Goal: Information Seeking & Learning: Learn about a topic

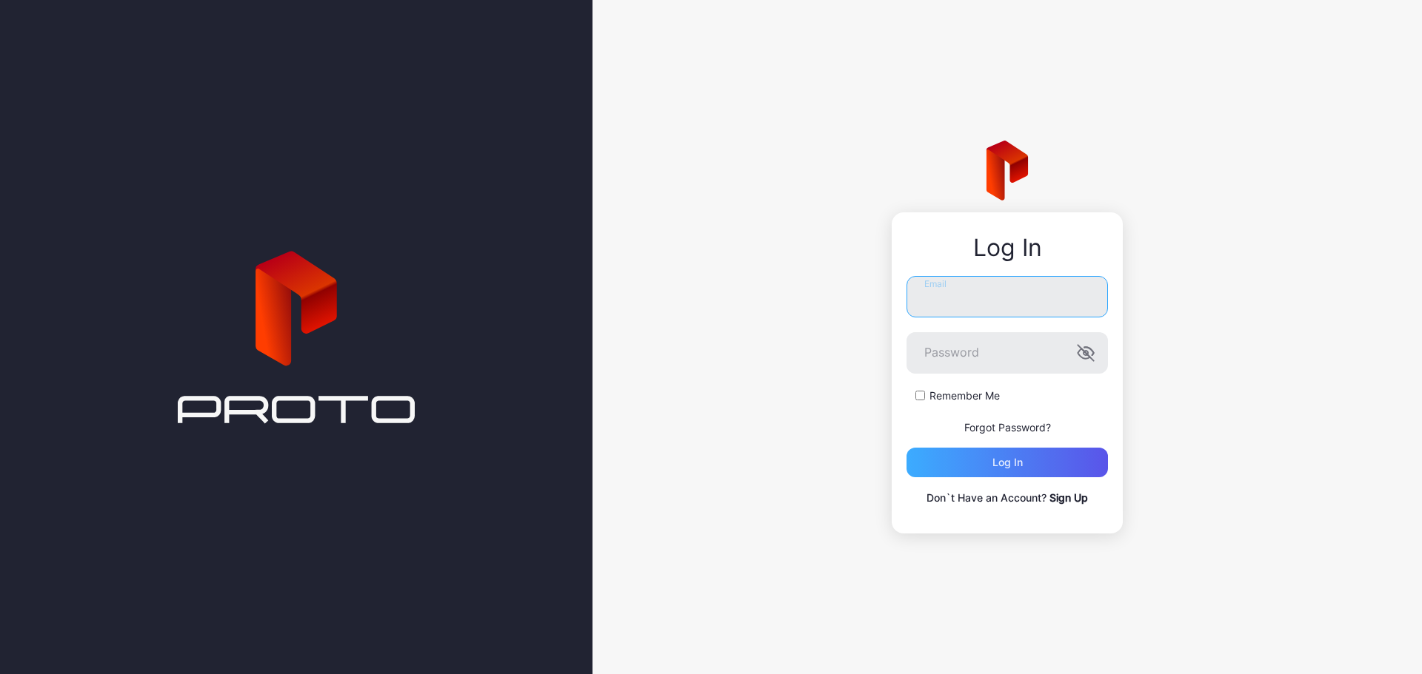
type input "**********"
click at [991, 468] on div "Log in" at bounding box center [1006, 463] width 201 height 30
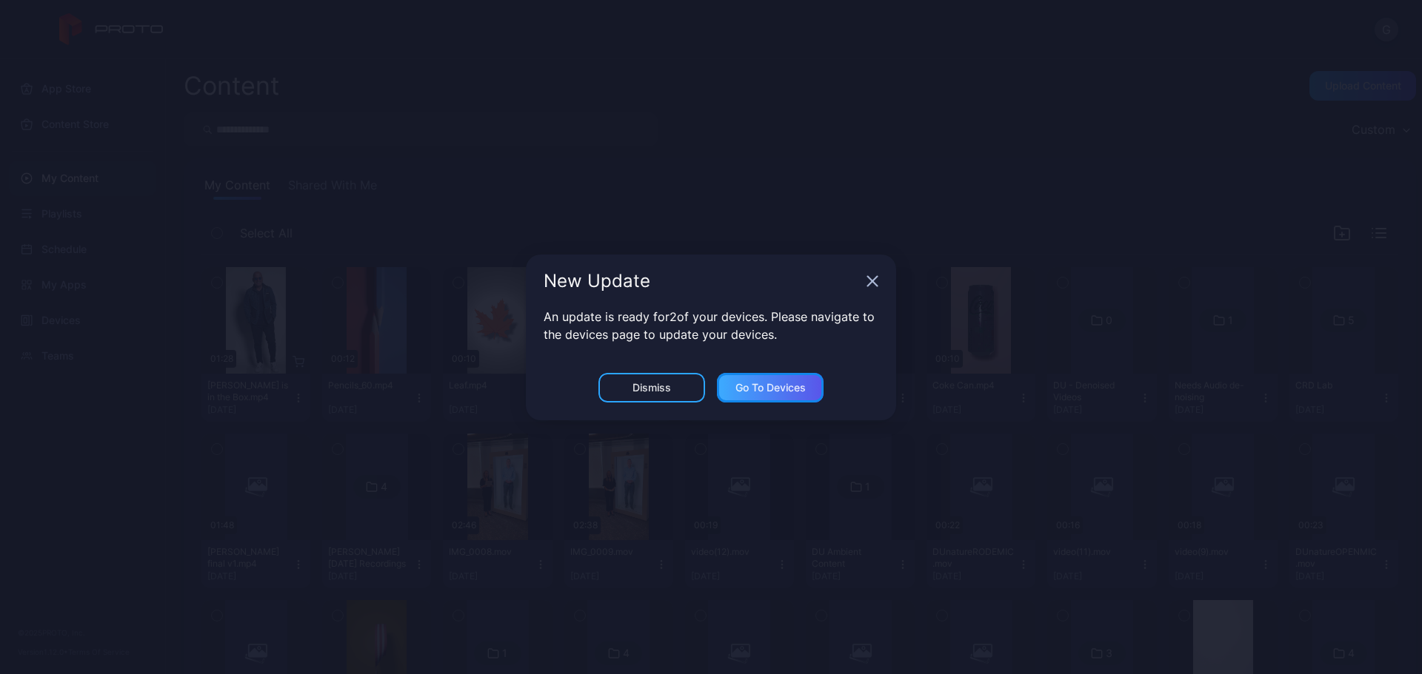
click at [763, 393] on div "Go to devices" at bounding box center [770, 388] width 70 height 12
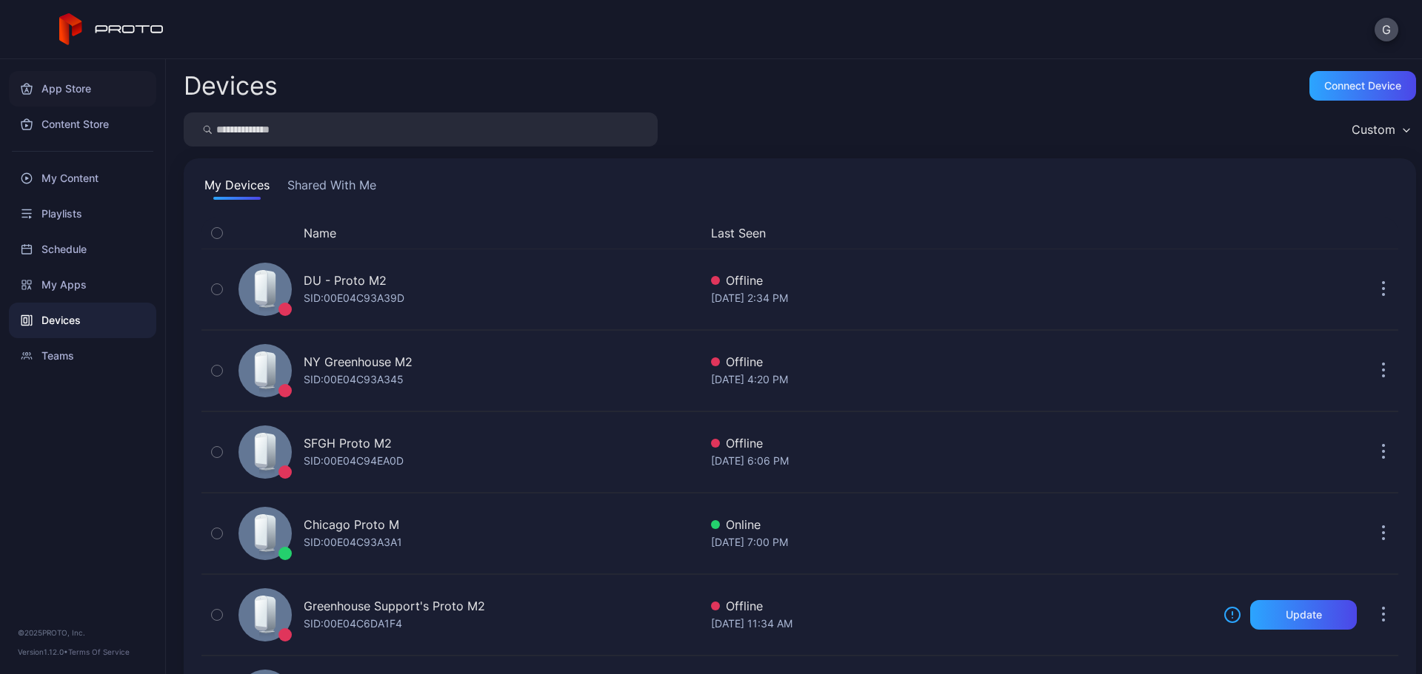
click at [68, 97] on div "App Store" at bounding box center [82, 89] width 147 height 36
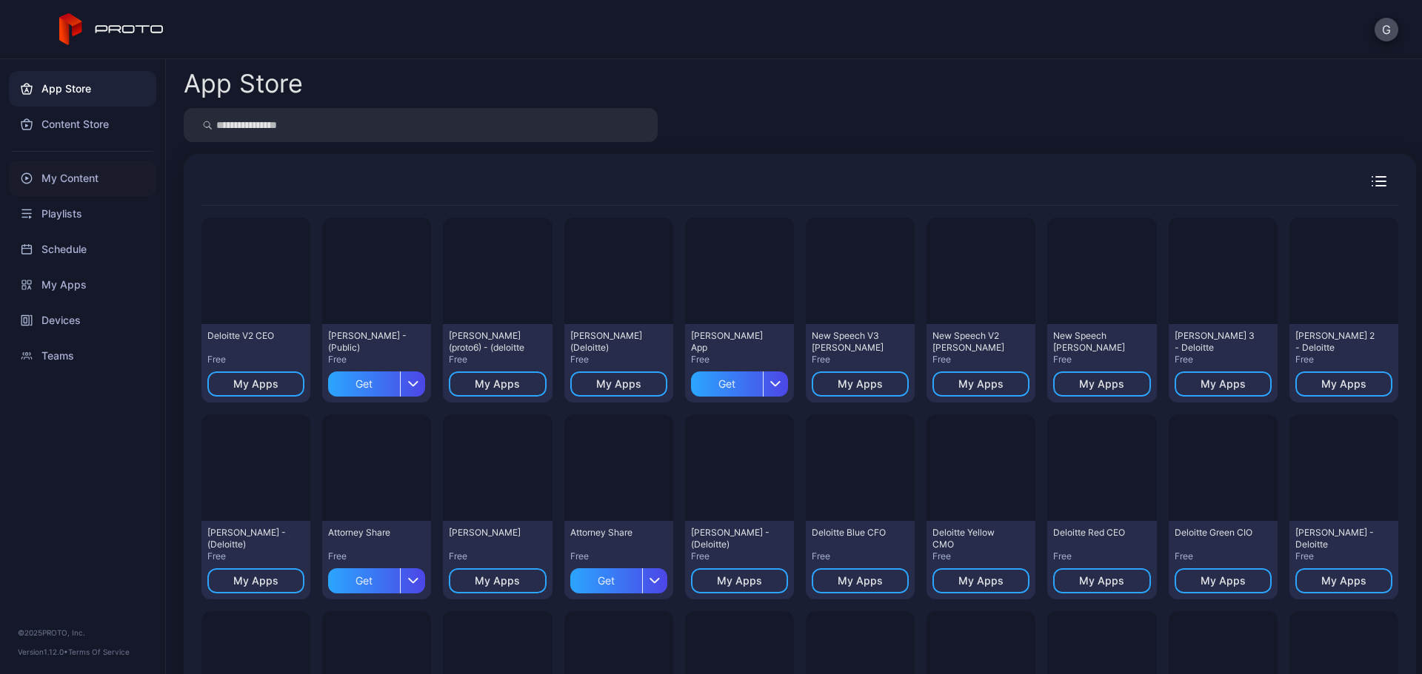
click at [82, 175] on div "My Content" at bounding box center [82, 179] width 147 height 36
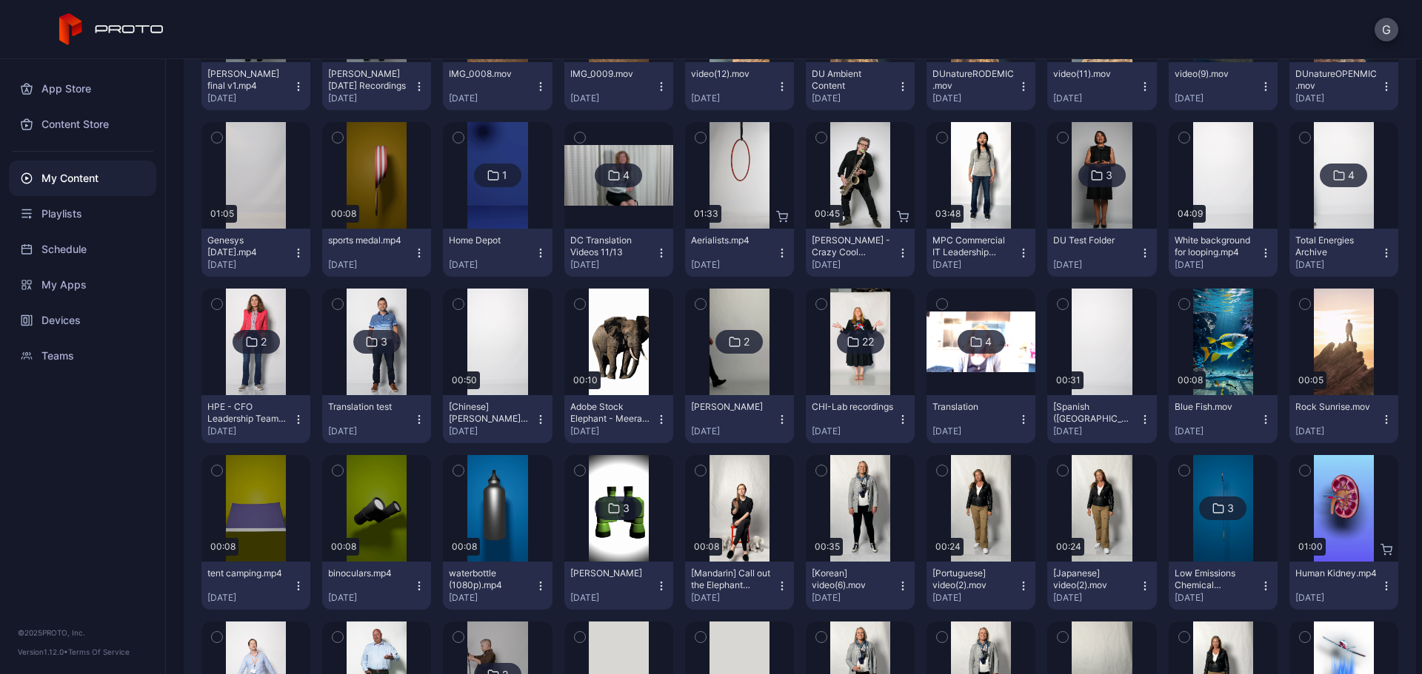
scroll to position [955, 0]
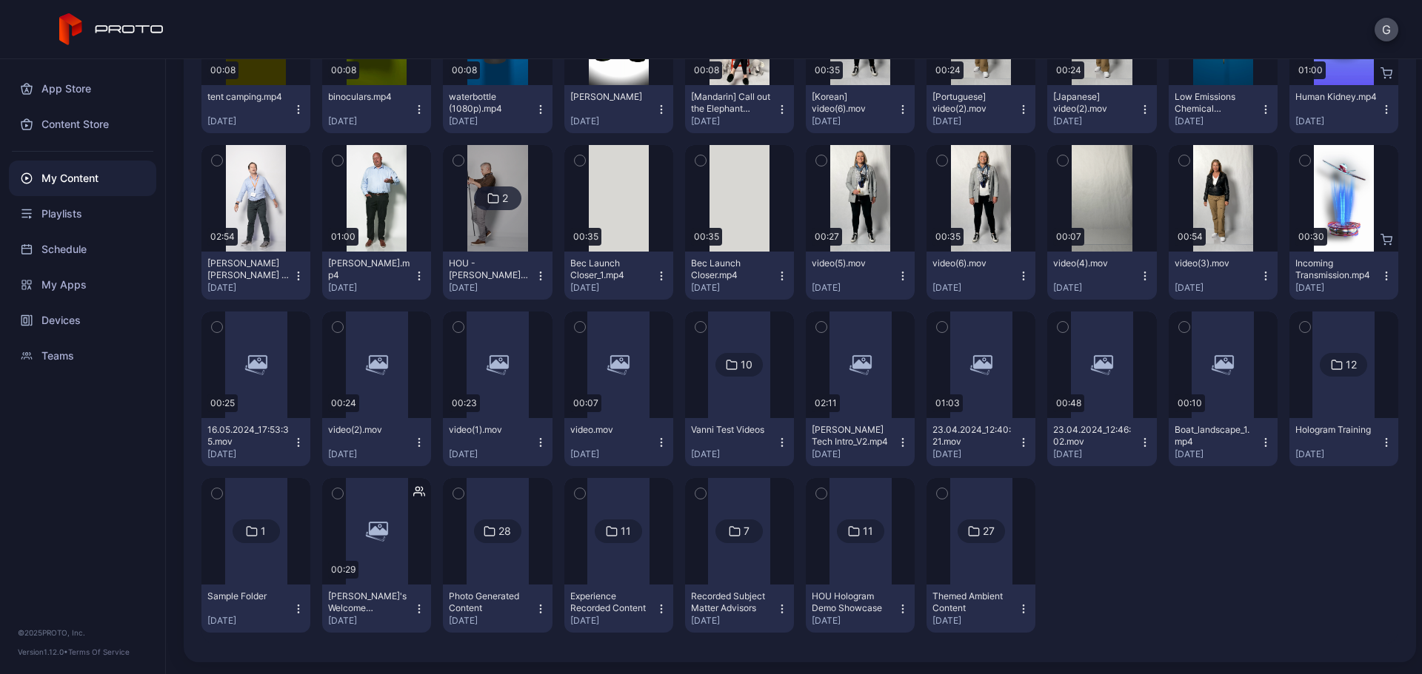
click at [502, 238] on img at bounding box center [497, 198] width 60 height 107
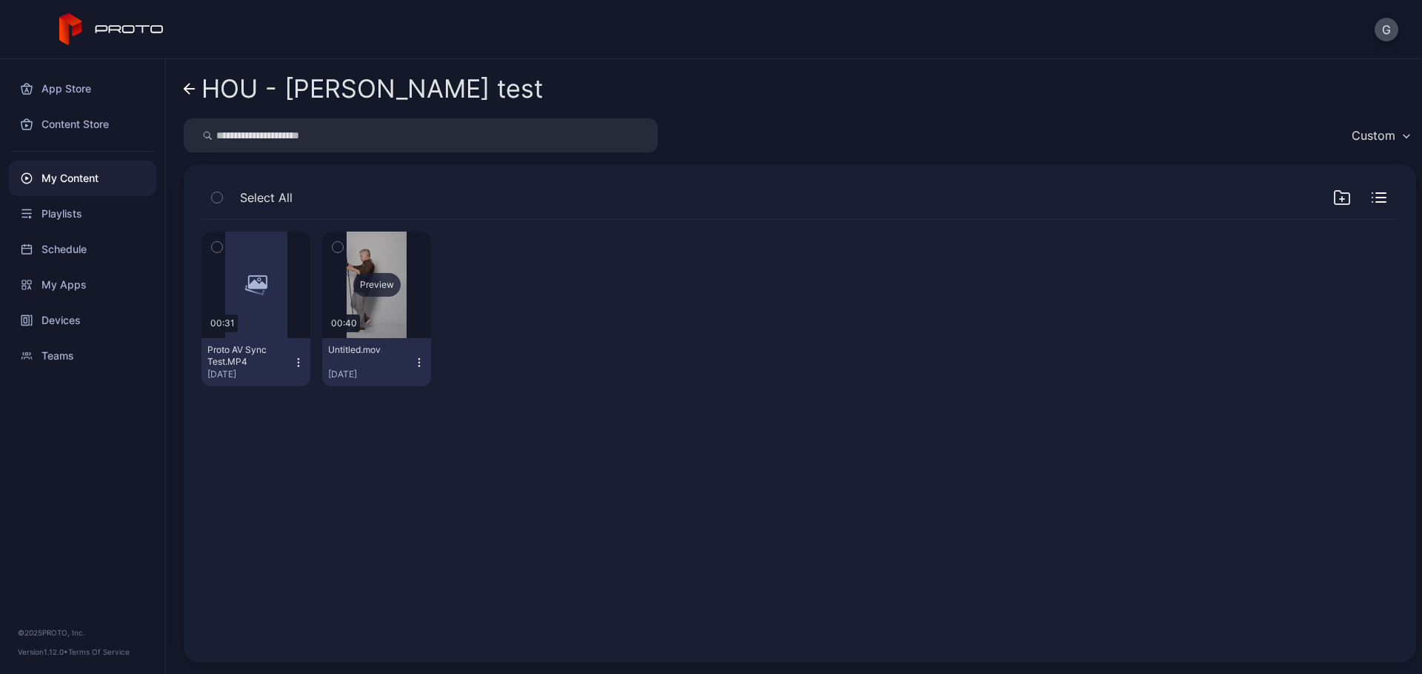
click at [376, 262] on div "Preview" at bounding box center [376, 285] width 109 height 107
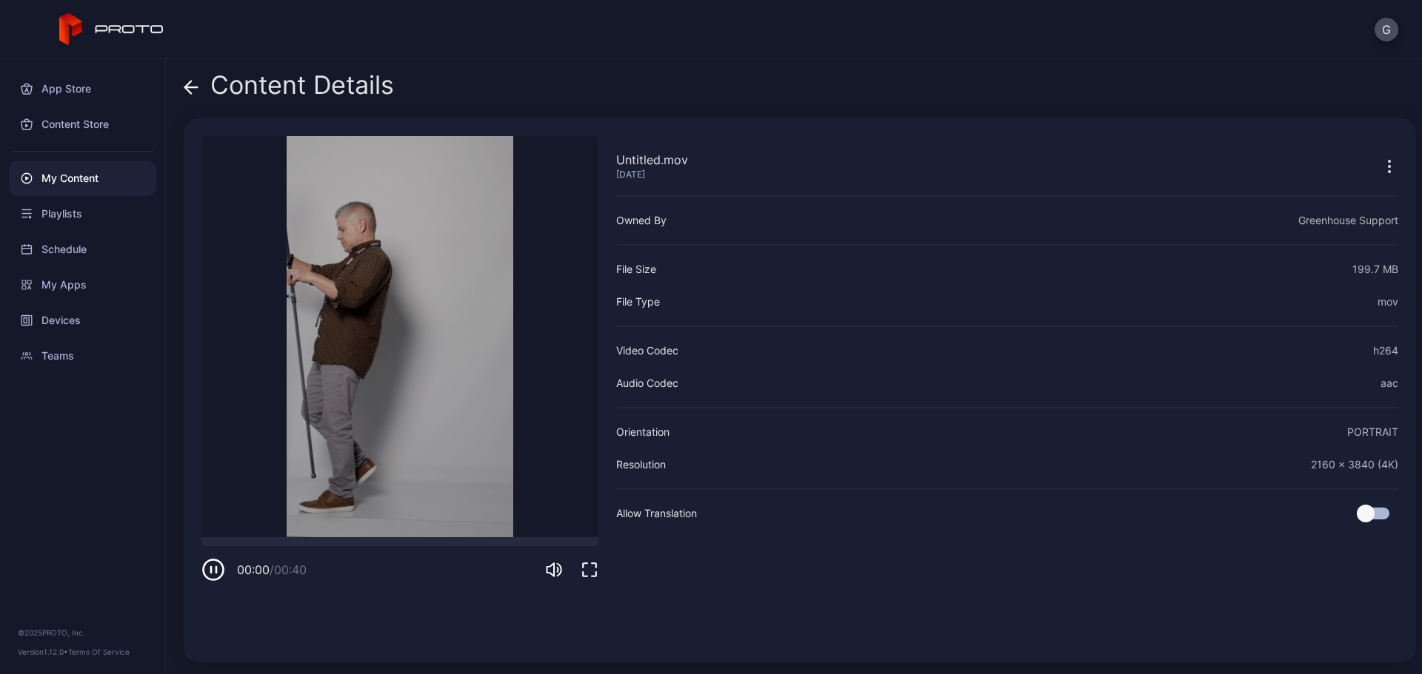
click at [370, 332] on video "Sorry, your browser doesn‘t support embedded videos" at bounding box center [399, 336] width 397 height 401
drag, startPoint x: 557, startPoint y: 483, endPoint x: 558, endPoint y: 460, distance: 23.7
click at [558, 463] on div "Untitled.mov [DATE] Sorry, your browser doesn‘t support embedded videos 00:04 /…" at bounding box center [399, 390] width 397 height 509
click at [214, 547] on div "00:40 / 00:40" at bounding box center [399, 560] width 397 height 44
click at [212, 541] on div at bounding box center [399, 542] width 397 height 9
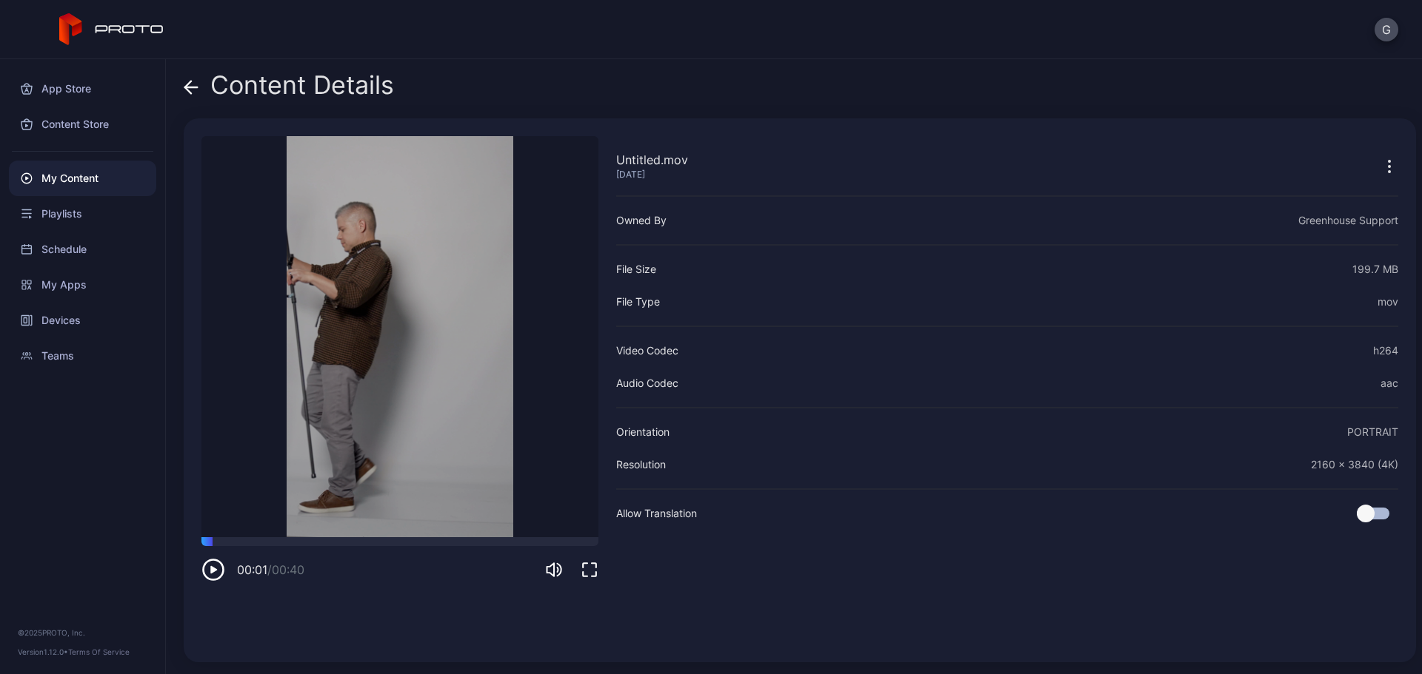
click at [207, 570] on icon "button" at bounding box center [213, 570] width 24 height 24
click at [216, 572] on icon "button" at bounding box center [216, 570] width 0 height 6
click at [195, 89] on icon at bounding box center [191, 87] width 15 height 15
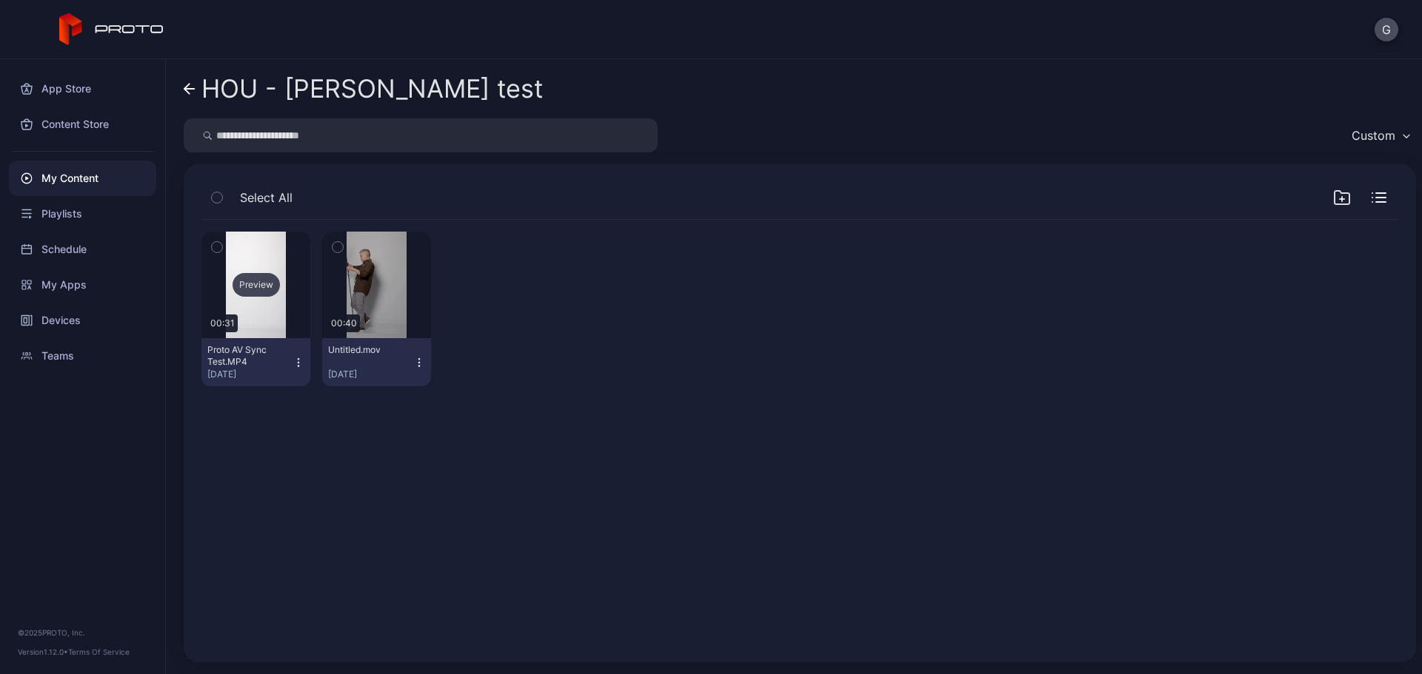
click at [266, 287] on div "Preview" at bounding box center [255, 285] width 47 height 24
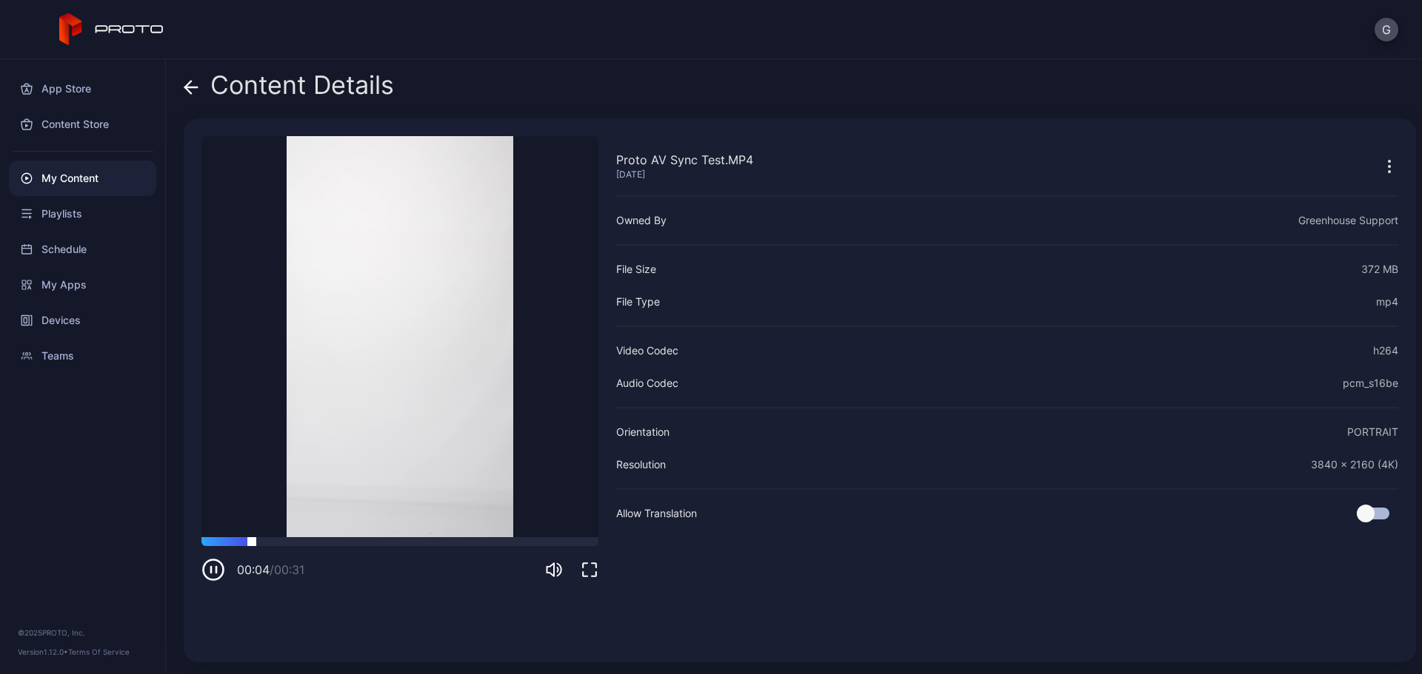
click at [322, 543] on div at bounding box center [399, 542] width 397 height 9
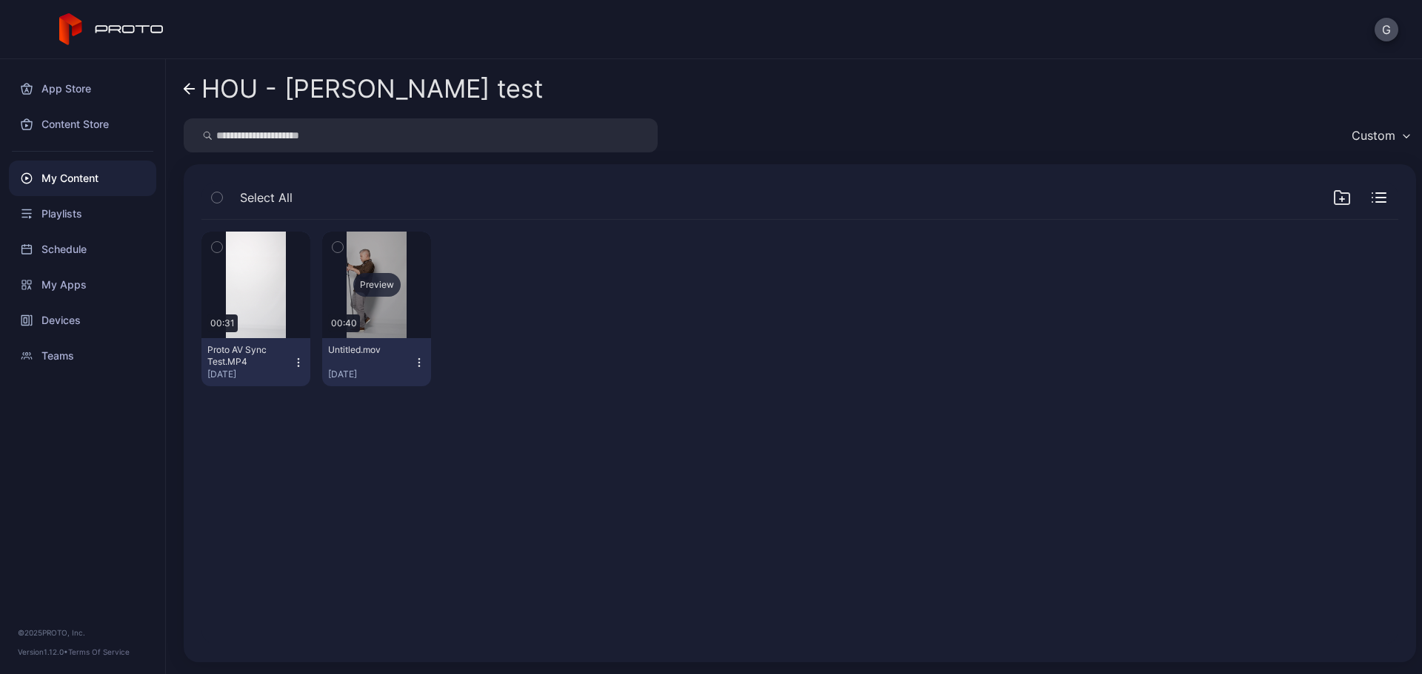
click at [381, 287] on div "Preview" at bounding box center [376, 285] width 47 height 24
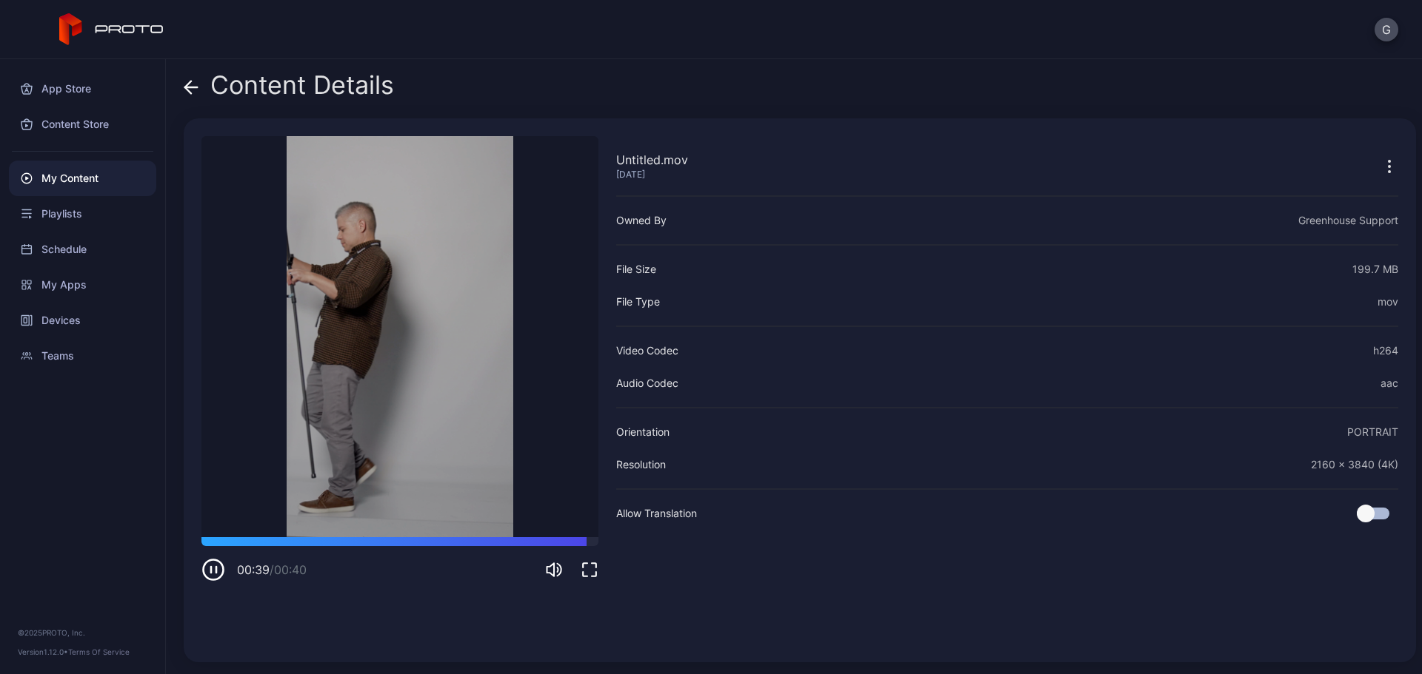
click at [189, 87] on icon at bounding box center [191, 87] width 15 height 15
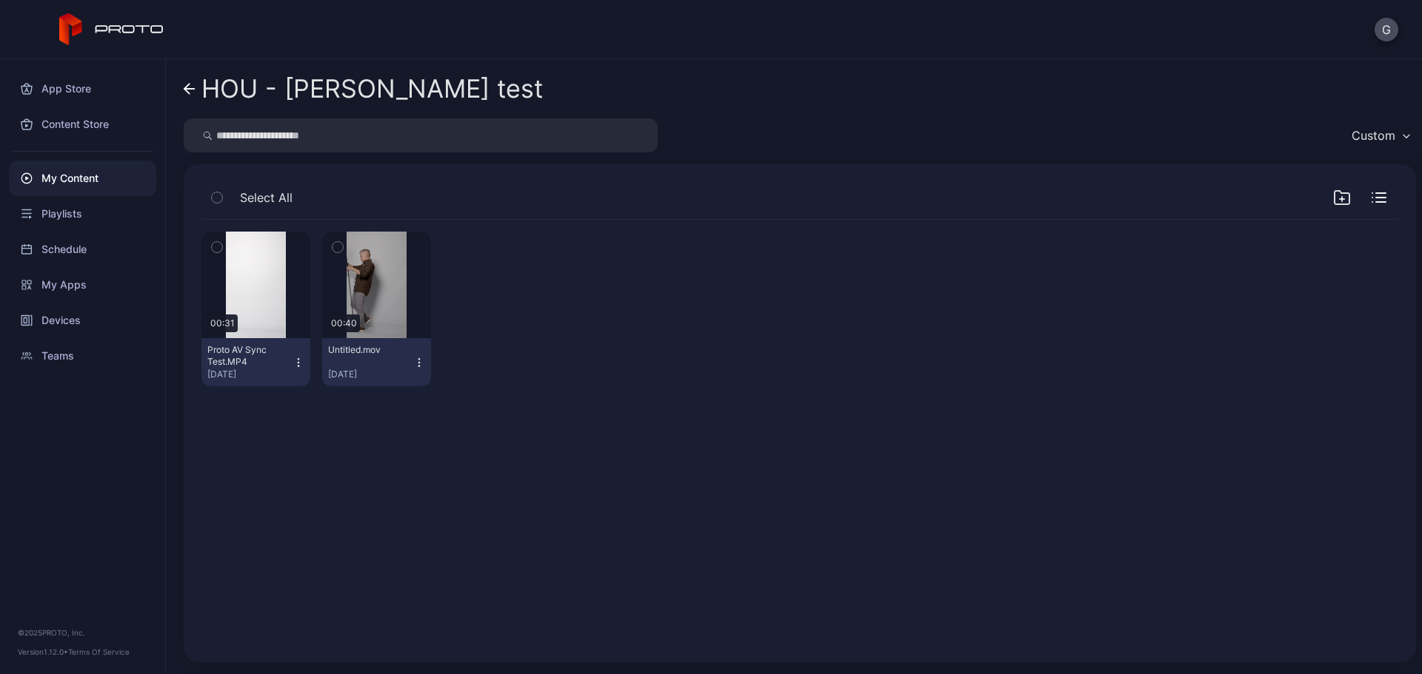
click at [526, 460] on div "Preview 00:31 Proto AV Sync Test.MP4 [DATE] Preview 00:40 Untitled.mov [DATE]" at bounding box center [800, 432] width 1220 height 449
click at [194, 83] on icon at bounding box center [190, 89] width 12 height 13
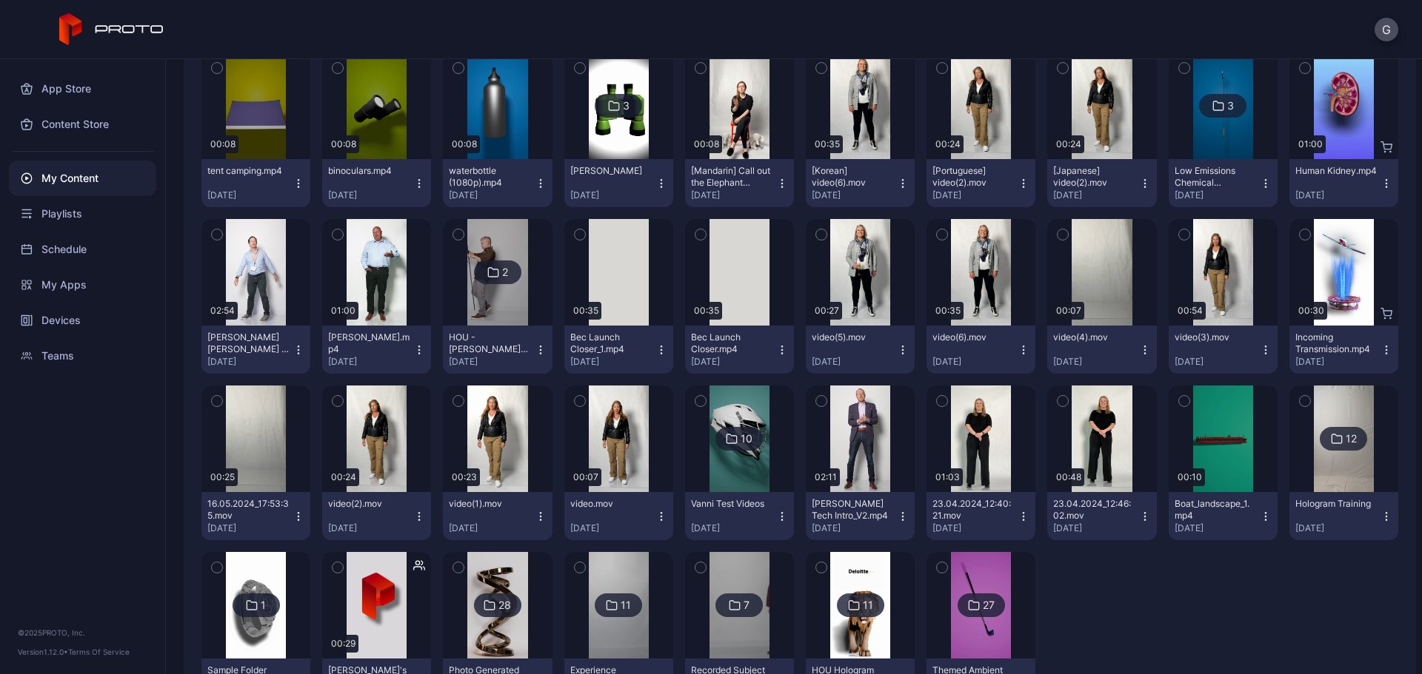
scroll to position [955, 0]
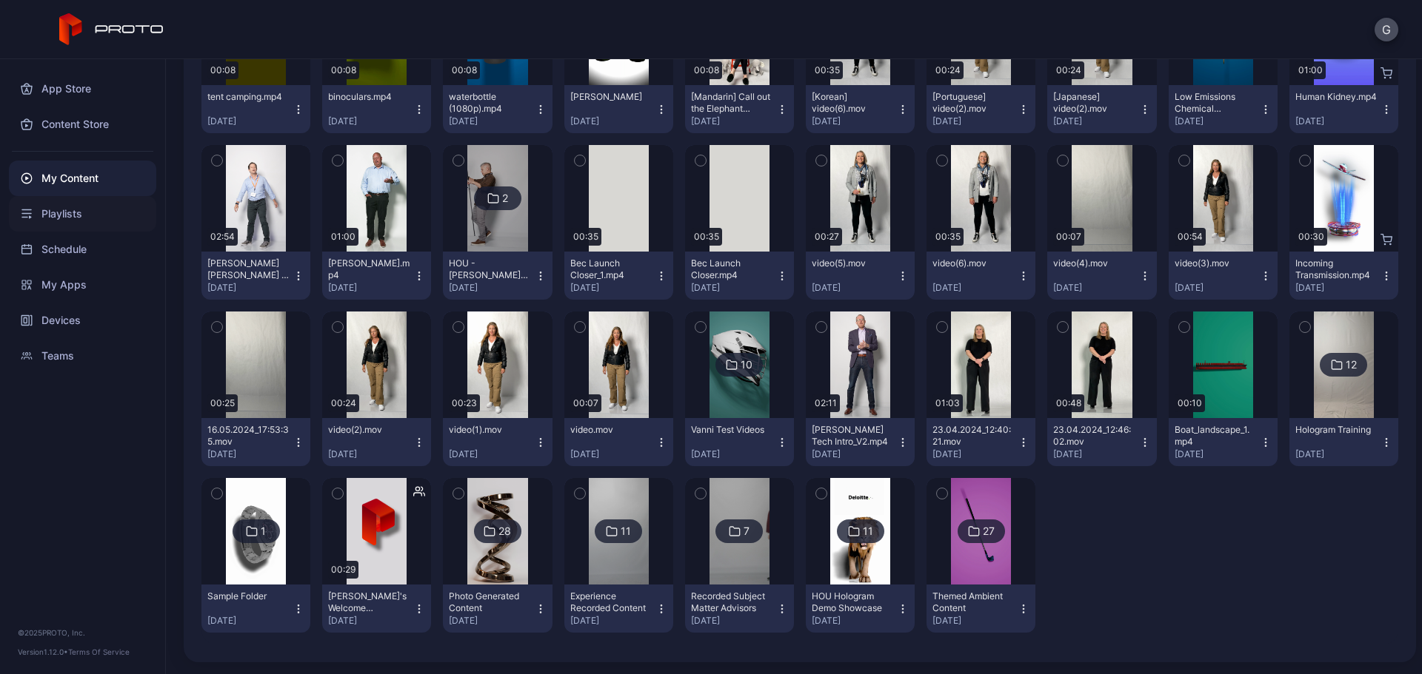
click at [53, 219] on div "Playlists" at bounding box center [82, 214] width 147 height 36
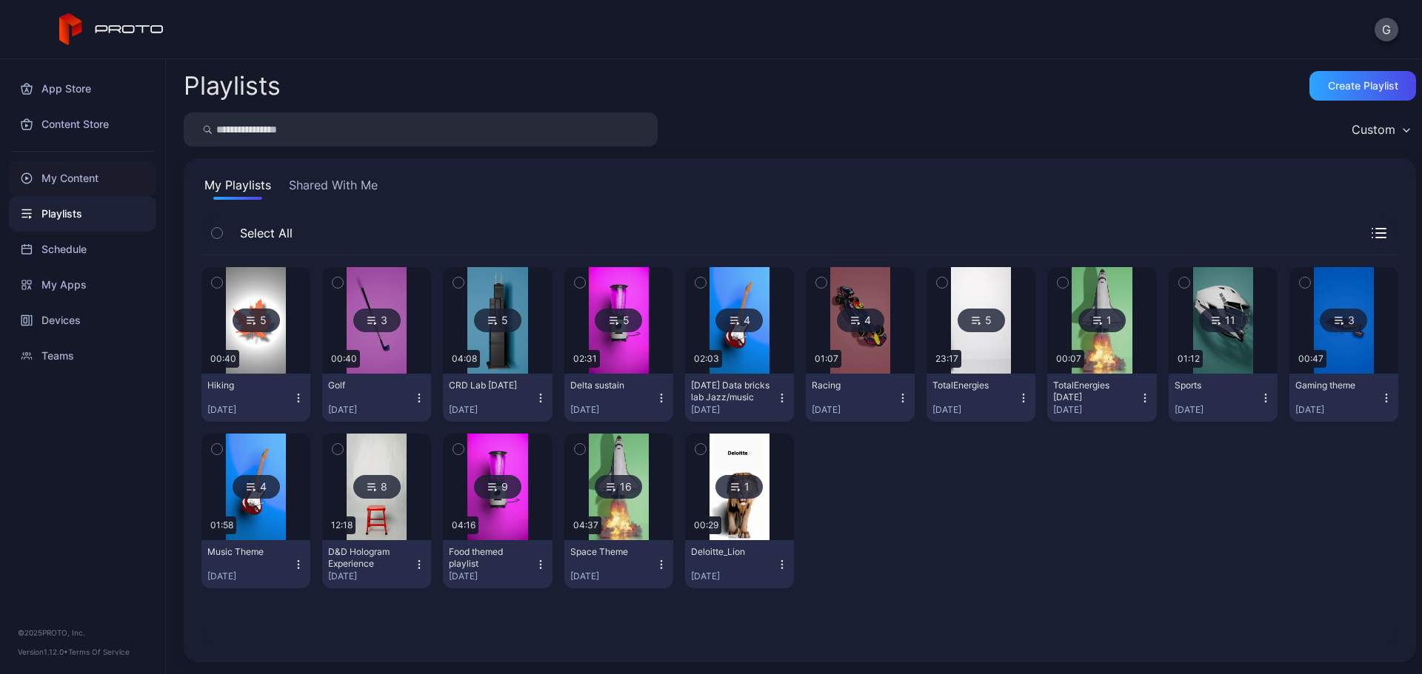
click at [70, 182] on div "My Content" at bounding box center [82, 179] width 147 height 36
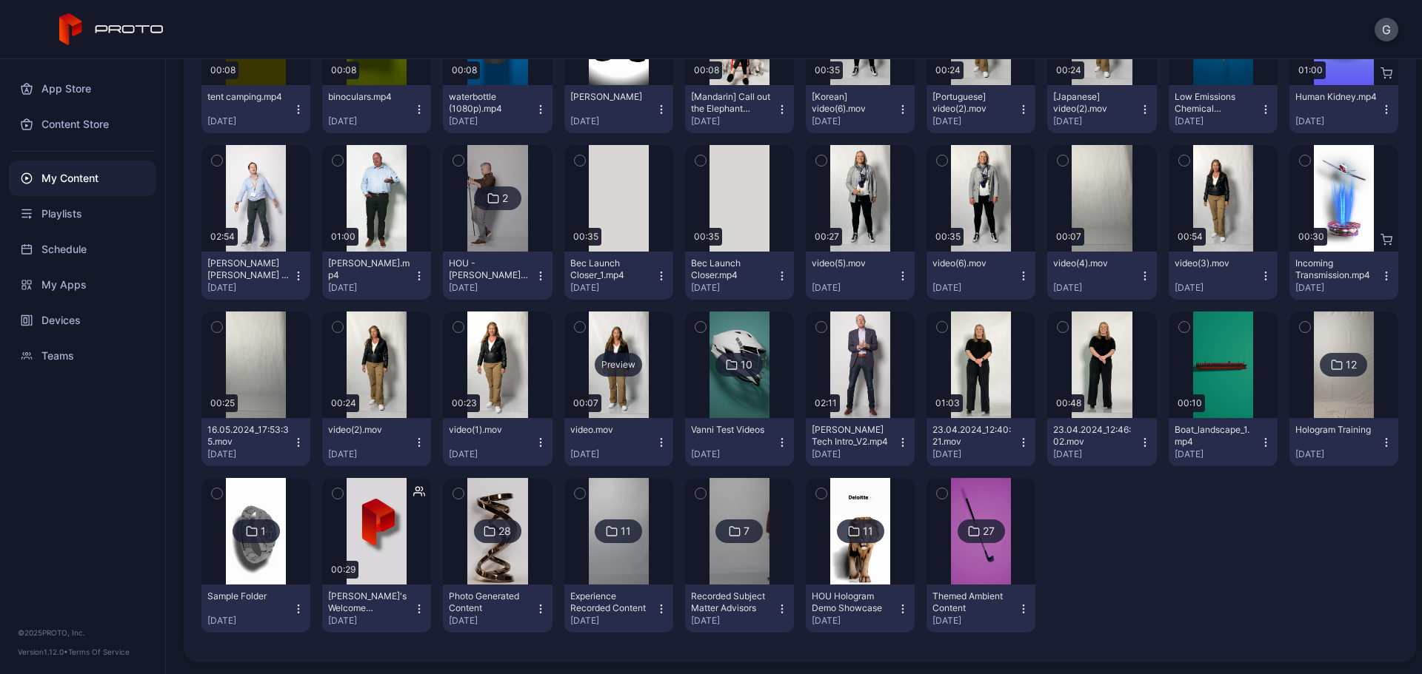
scroll to position [733, 0]
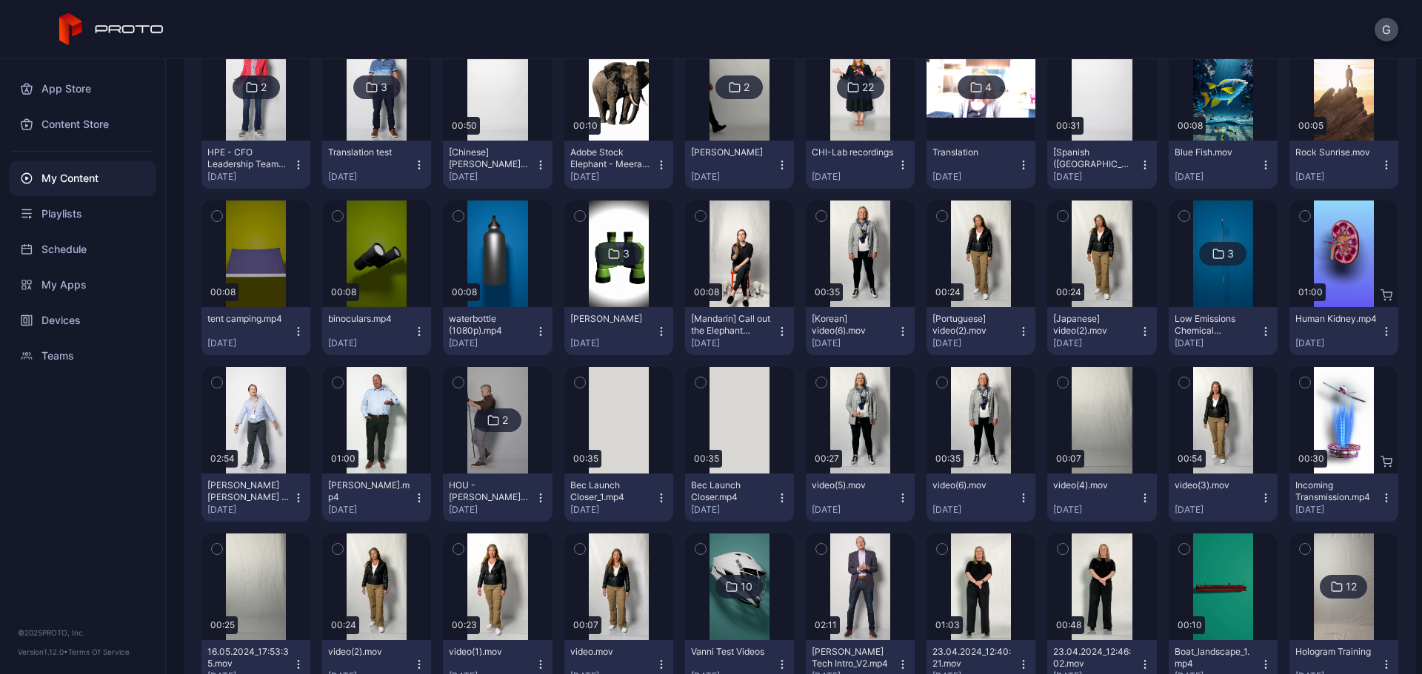
click at [506, 458] on img at bounding box center [497, 420] width 60 height 107
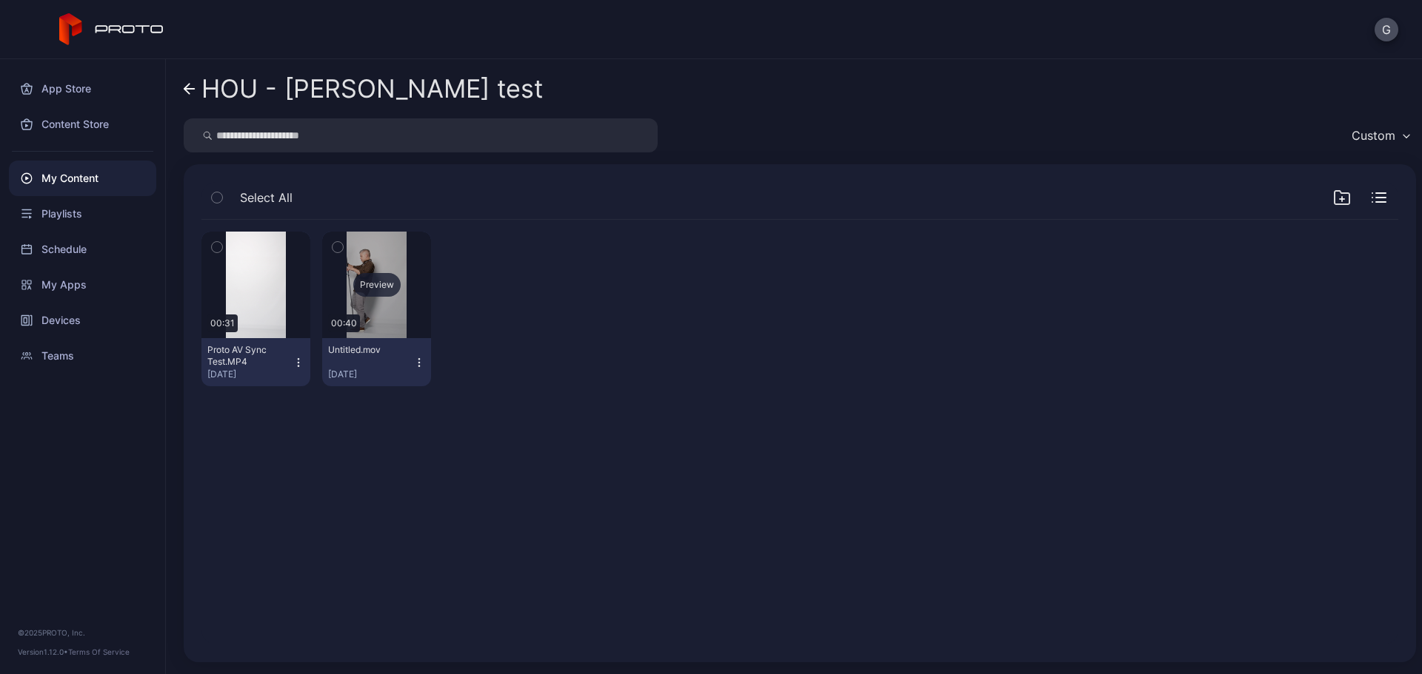
click at [383, 284] on div "Preview" at bounding box center [376, 285] width 47 height 24
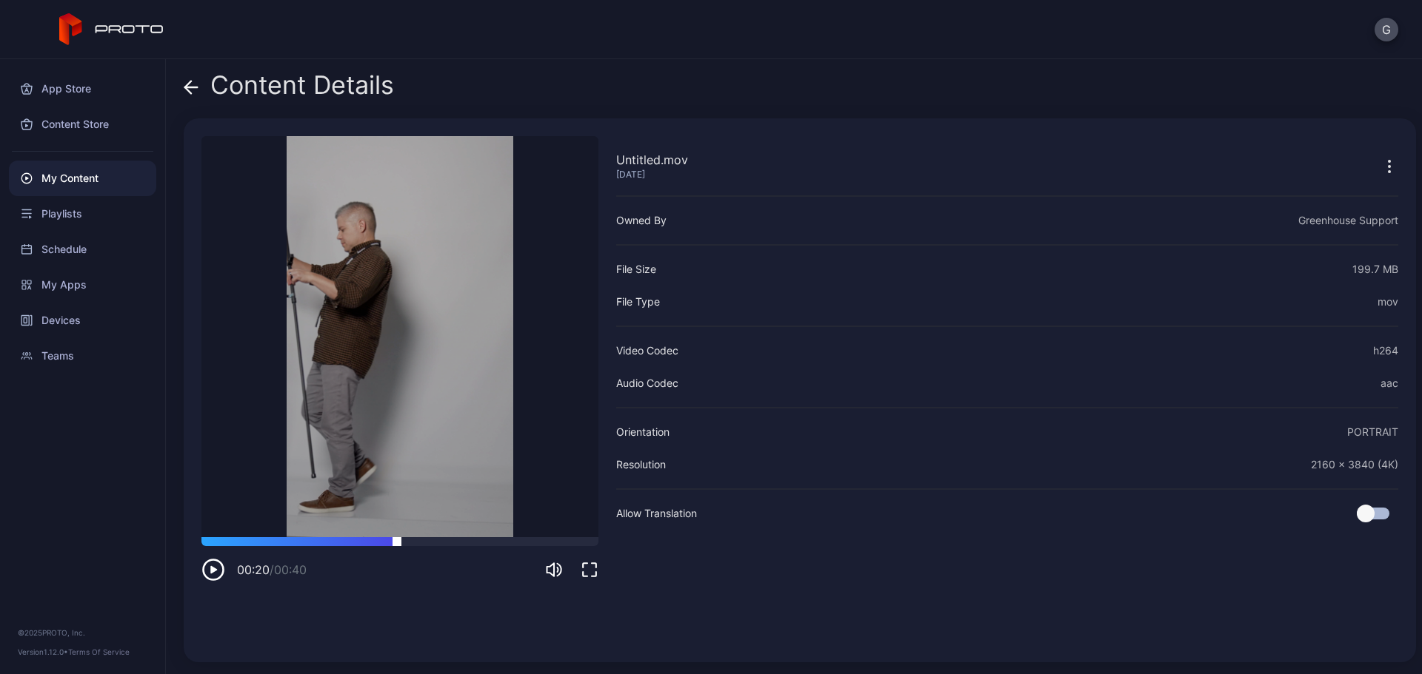
click at [397, 541] on div at bounding box center [399, 542] width 397 height 9
click at [457, 545] on div at bounding box center [399, 542] width 397 height 9
click at [512, 543] on div at bounding box center [399, 542] width 397 height 9
click at [190, 87] on icon at bounding box center [191, 87] width 13 height 0
